Goal: Task Accomplishment & Management: Manage account settings

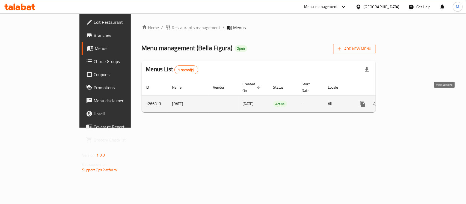
click at [405, 102] on icon "enhanced table" at bounding box center [402, 104] width 5 height 5
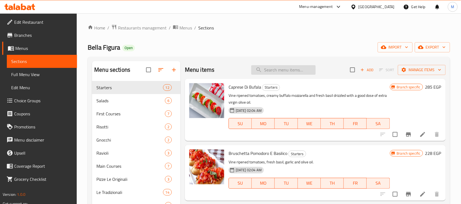
drag, startPoint x: 271, startPoint y: 77, endPoint x: 272, endPoint y: 70, distance: 6.6
click at [271, 74] on div "Menu items Add Sort Manage items" at bounding box center [315, 70] width 261 height 18
click at [272, 70] on input "search" at bounding box center [283, 70] width 64 height 10
paste input "CAPRESE di BUFALA"
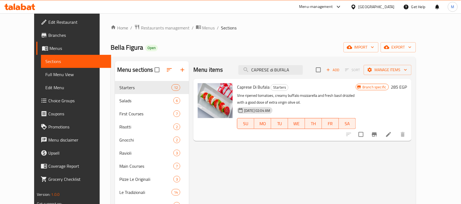
type input "CAPRESE di BUFALA"
click at [367, 135] on input "checkbox" at bounding box center [360, 134] width 11 height 11
checkbox input "true"
click at [387, 133] on div at bounding box center [375, 134] width 67 height 13
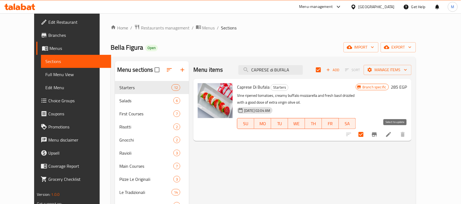
click at [367, 133] on input "checkbox" at bounding box center [360, 134] width 11 height 11
checkbox input "false"
click at [377, 133] on icon "Branch-specific-item" at bounding box center [374, 135] width 5 height 4
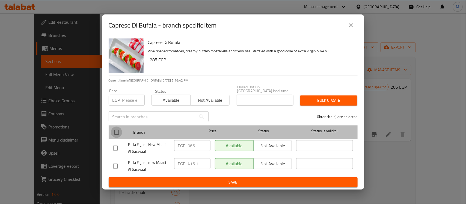
click at [113, 128] on input "checkbox" at bounding box center [116, 132] width 11 height 11
checkbox input "true"
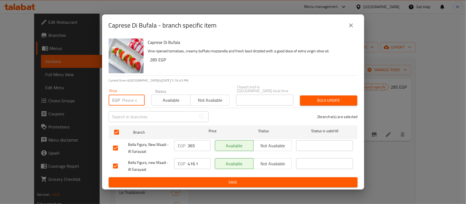
click at [130, 97] on input "number" at bounding box center [133, 100] width 22 height 11
paste input "365"
type input "365"
click at [318, 99] on span "Bulk update" at bounding box center [329, 100] width 49 height 7
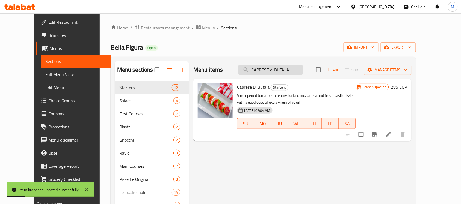
click at [303, 74] on input "CAPRESE di BUFALA" at bounding box center [271, 70] width 64 height 10
paste input "BRUSCHETTA POMODORO"
click at [303, 74] on input "CAPRESE di BUFALA" at bounding box center [271, 70] width 64 height 10
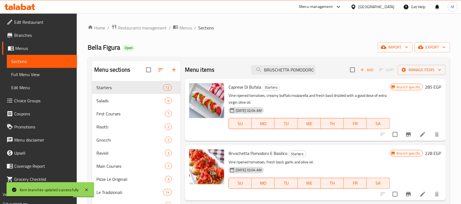
click at [306, 64] on div "Menu items BRUSCHETTA POMODORO Add Sort Manage items" at bounding box center [315, 70] width 261 height 18
drag, startPoint x: 305, startPoint y: 76, endPoint x: 305, endPoint y: 73, distance: 2.7
click at [305, 76] on div "Menu items BRUSCHETTA POMODORO Add Sort Manage items" at bounding box center [315, 70] width 261 height 18
click at [308, 66] on input "BRUSCHETTA POMODORO" at bounding box center [283, 70] width 64 height 10
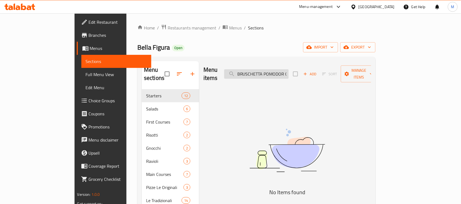
type input "BRUSCHETTA POMODORO"
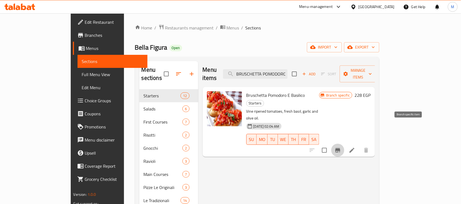
click at [341, 147] on icon "Branch-specific-item" at bounding box center [338, 150] width 7 height 7
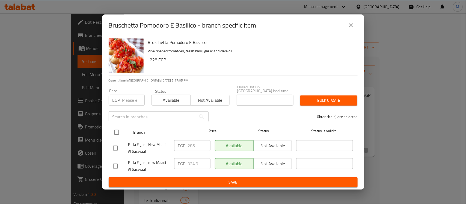
click at [116, 133] on input "checkbox" at bounding box center [116, 132] width 11 height 11
checkbox input "true"
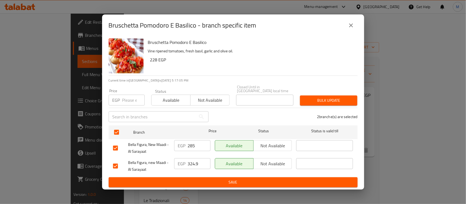
click at [132, 101] on input "number" at bounding box center [133, 100] width 22 height 11
paste input "285"
type input "285"
click at [313, 103] on button "Bulk update" at bounding box center [328, 101] width 57 height 10
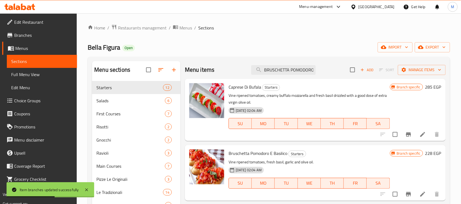
click at [284, 64] on div "Menu items BRUSCHETTA POMODORO Add Sort Manage items" at bounding box center [315, 70] width 261 height 18
click at [283, 70] on input "BRUSCHETTA POMODORO" at bounding box center [283, 70] width 64 height 10
paste input "CARPACCIO di MANZ"
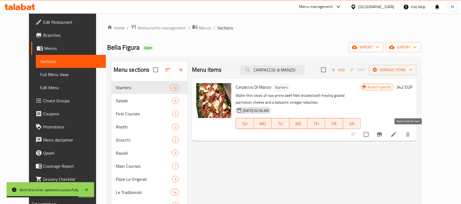
type input "CARPACCIO di MANZO"
click at [382, 134] on icon "Branch-specific-item" at bounding box center [379, 135] width 5 height 4
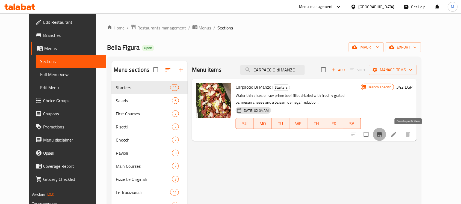
click at [383, 131] on icon "Branch-specific-item" at bounding box center [380, 134] width 7 height 7
click at [417, 75] on button "Manage items" at bounding box center [393, 70] width 48 height 10
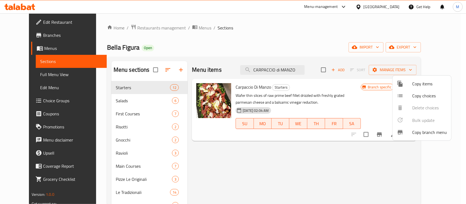
click at [427, 132] on span "Copy branch menu" at bounding box center [430, 132] width 35 height 7
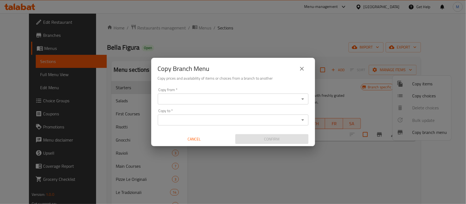
drag, startPoint x: 174, startPoint y: 92, endPoint x: 179, endPoint y: 97, distance: 7.3
click at [174, 93] on div "Copy from   * Copy from *" at bounding box center [233, 96] width 151 height 17
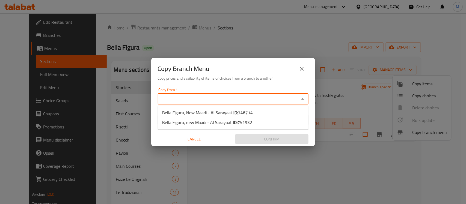
click at [181, 98] on input "Copy from   *" at bounding box center [229, 99] width 139 height 8
click at [192, 111] on span "Bella Figura, New Maadi - Al Sarayaat ID: 746714" at bounding box center [207, 113] width 91 height 7
type input "Bella Figura, New Maadi - Al Sarayaat"
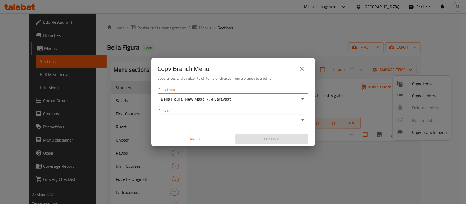
click at [194, 123] on input "Copy to   *" at bounding box center [229, 120] width 139 height 8
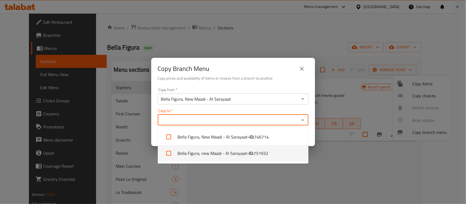
drag, startPoint x: 210, startPoint y: 158, endPoint x: 222, endPoint y: 153, distance: 13.1
click at [209, 158] on li "Bella Figura, new Maadi - Al Sarayaat - ID: 751932" at bounding box center [233, 153] width 151 height 16
checkbox input "true"
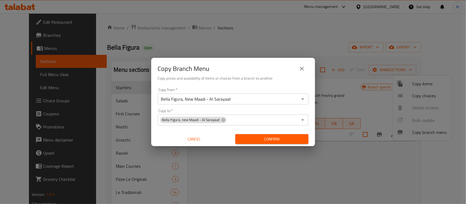
click at [312, 179] on div "Copy Branch Menu Copy prices and availability of items or choices from a branch…" at bounding box center [233, 102] width 466 height 204
click at [296, 139] on span "Confirm" at bounding box center [272, 139] width 64 height 7
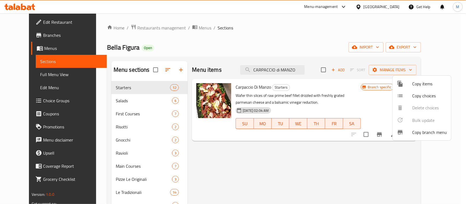
click at [404, 147] on div at bounding box center [233, 102] width 466 height 204
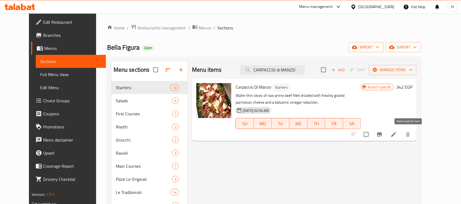
click at [386, 136] on button "Branch-specific-item" at bounding box center [379, 134] width 13 height 13
click at [62, 74] on span "Full Menu View" at bounding box center [70, 74] width 61 height 7
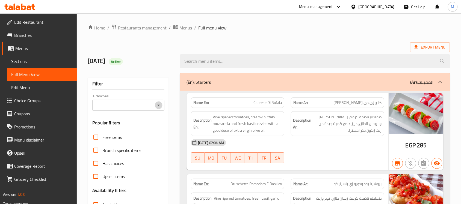
click at [157, 109] on icon "Open" at bounding box center [158, 105] width 7 height 7
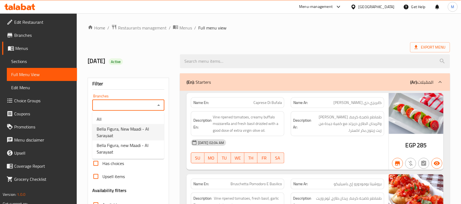
click at [144, 134] on span "Bella Figura, New Maadi - Al Sarayaat" at bounding box center [128, 132] width 63 height 13
type input "Bella Figura, New Maadi - Al Sarayaat"
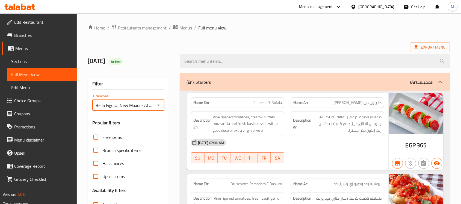
scroll to position [171, 0]
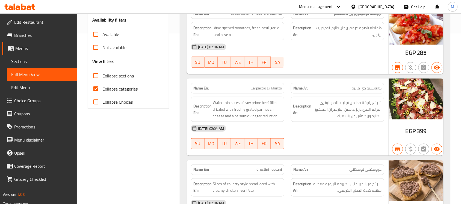
click at [123, 84] on label "Collapse categories" at bounding box center [113, 89] width 48 height 13
click at [102, 84] on input "Collapse categories" at bounding box center [95, 89] width 13 height 13
checkbox input "false"
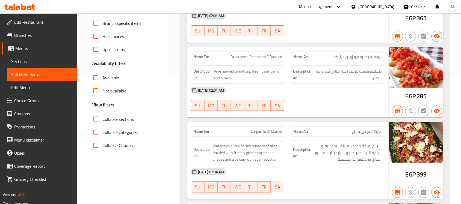
scroll to position [0, 0]
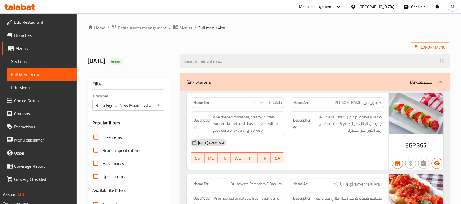
click at [144, 110] on div "Bella Figura, New Maadi - Al Sarayaat Branches" at bounding box center [128, 105] width 72 height 11
click at [159, 107] on icon "Open" at bounding box center [158, 105] width 7 height 7
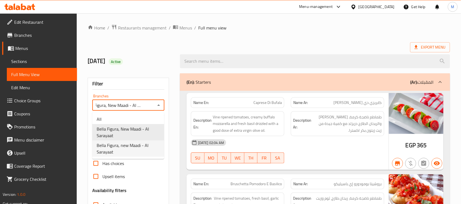
click at [146, 142] on span "Bella Figura, new Maadi - Al Sarayaat" at bounding box center [128, 148] width 63 height 13
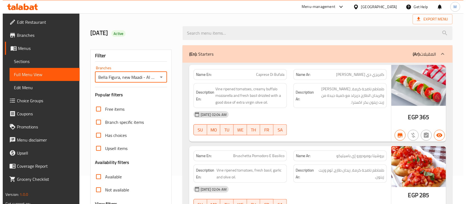
scroll to position [0, 0]
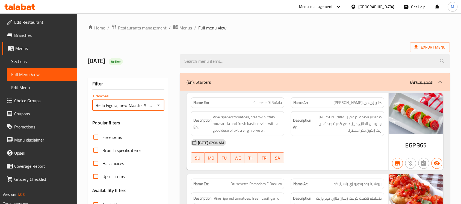
drag, startPoint x: 94, startPoint y: 104, endPoint x: 101, endPoint y: 104, distance: 7.4
click at [93, 105] on div "Bella Figura, new Maadi - Al Sarayaat Branches" at bounding box center [128, 105] width 72 height 11
click at [124, 107] on input "Bella Figura, new Maadi - Al Sarayaat" at bounding box center [124, 106] width 60 height 8
click at [158, 104] on icon "Open" at bounding box center [158, 105] width 7 height 7
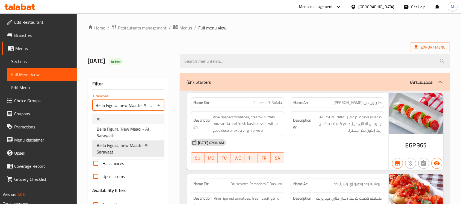
click at [143, 122] on li "All" at bounding box center [128, 119] width 72 height 10
type input "All"
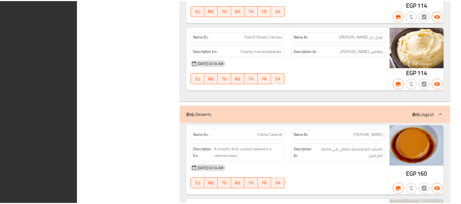
scroll to position [5148, 0]
